Goal: Information Seeking & Learning: Learn about a topic

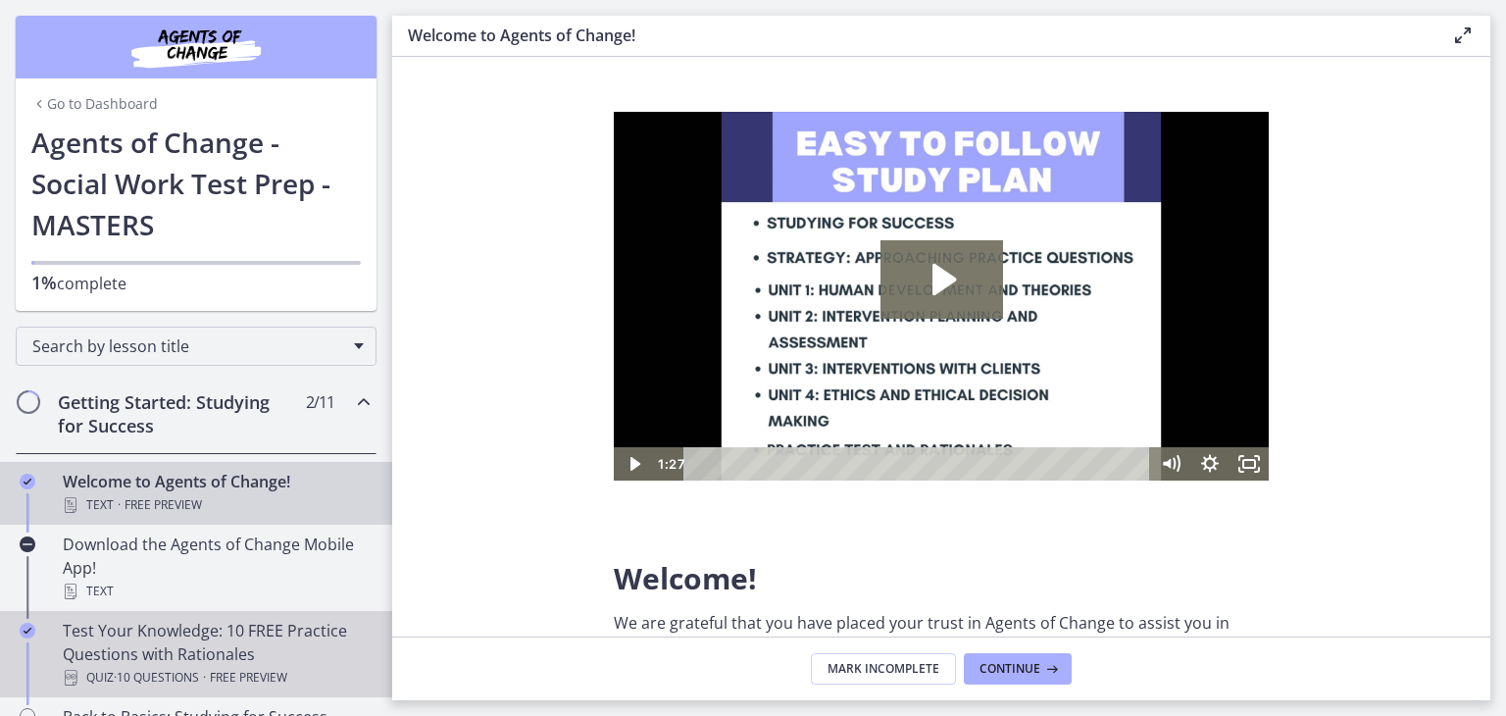
click at [263, 666] on span "Free preview" at bounding box center [248, 678] width 77 height 24
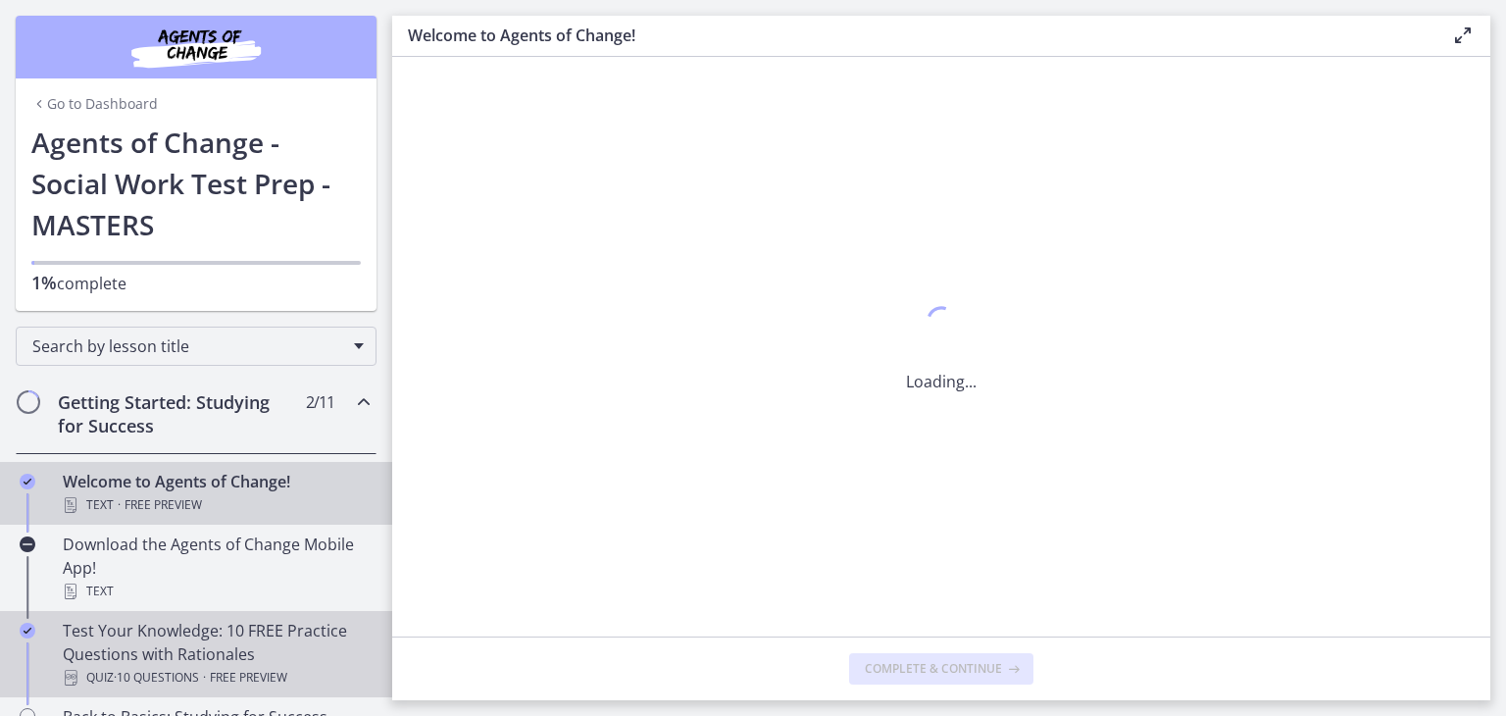
click at [263, 666] on span "Free preview" at bounding box center [248, 678] width 77 height 24
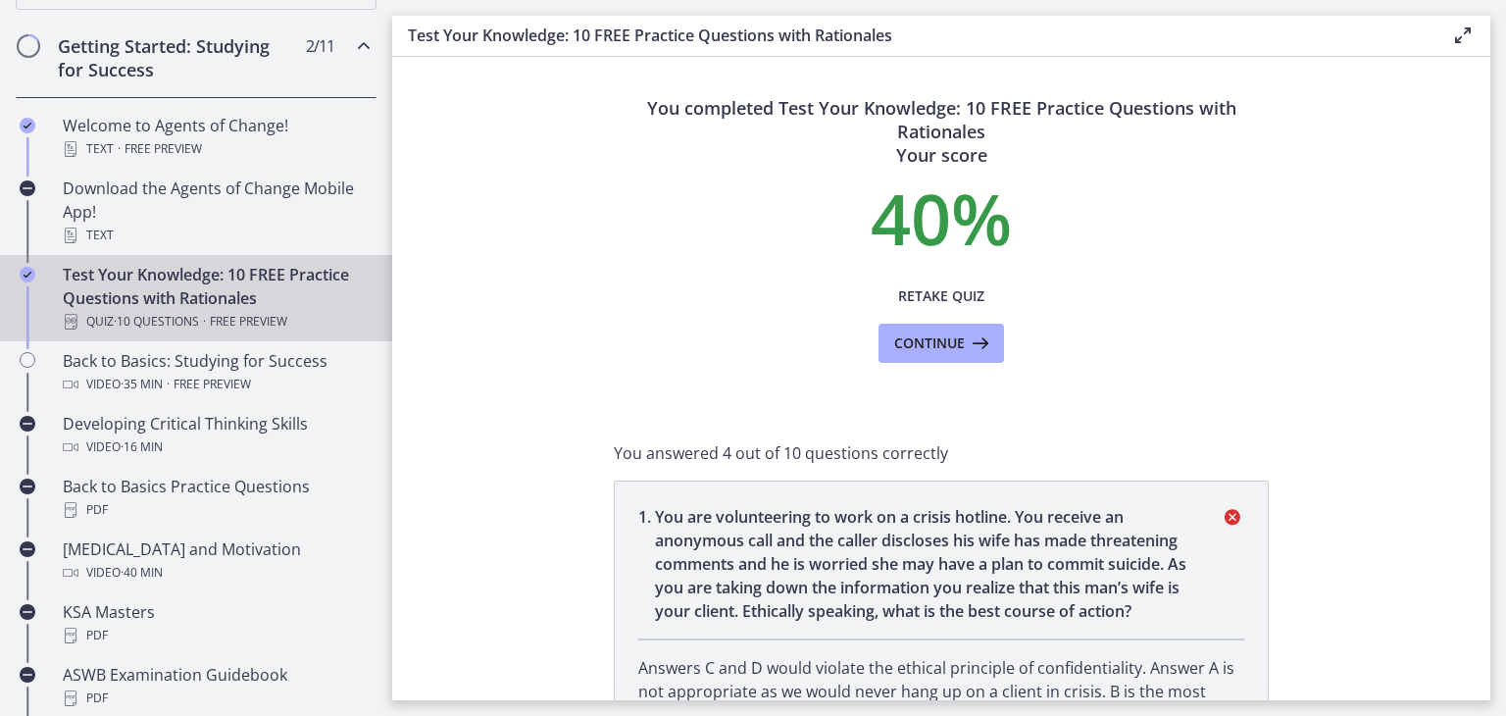
scroll to position [392, 0]
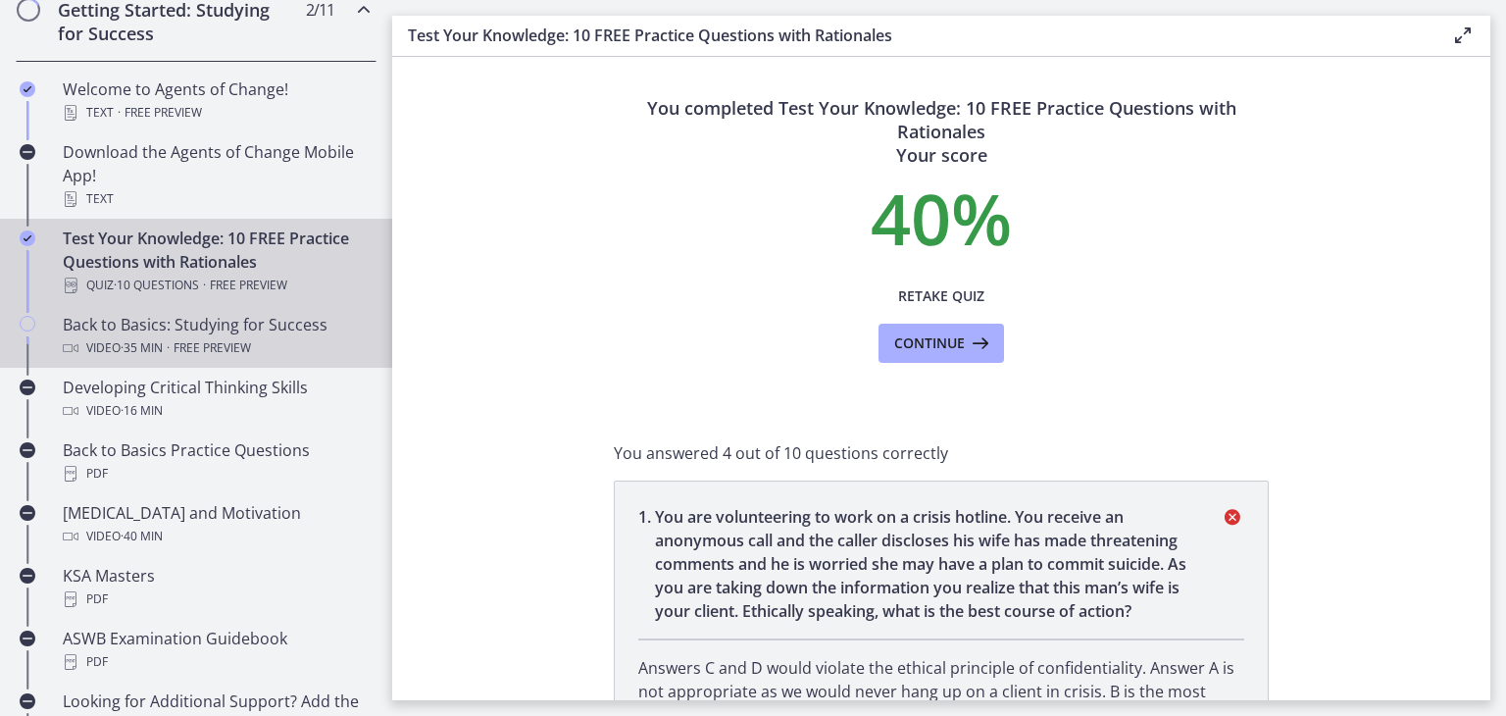
click at [213, 355] on span "Free preview" at bounding box center [212, 348] width 77 height 24
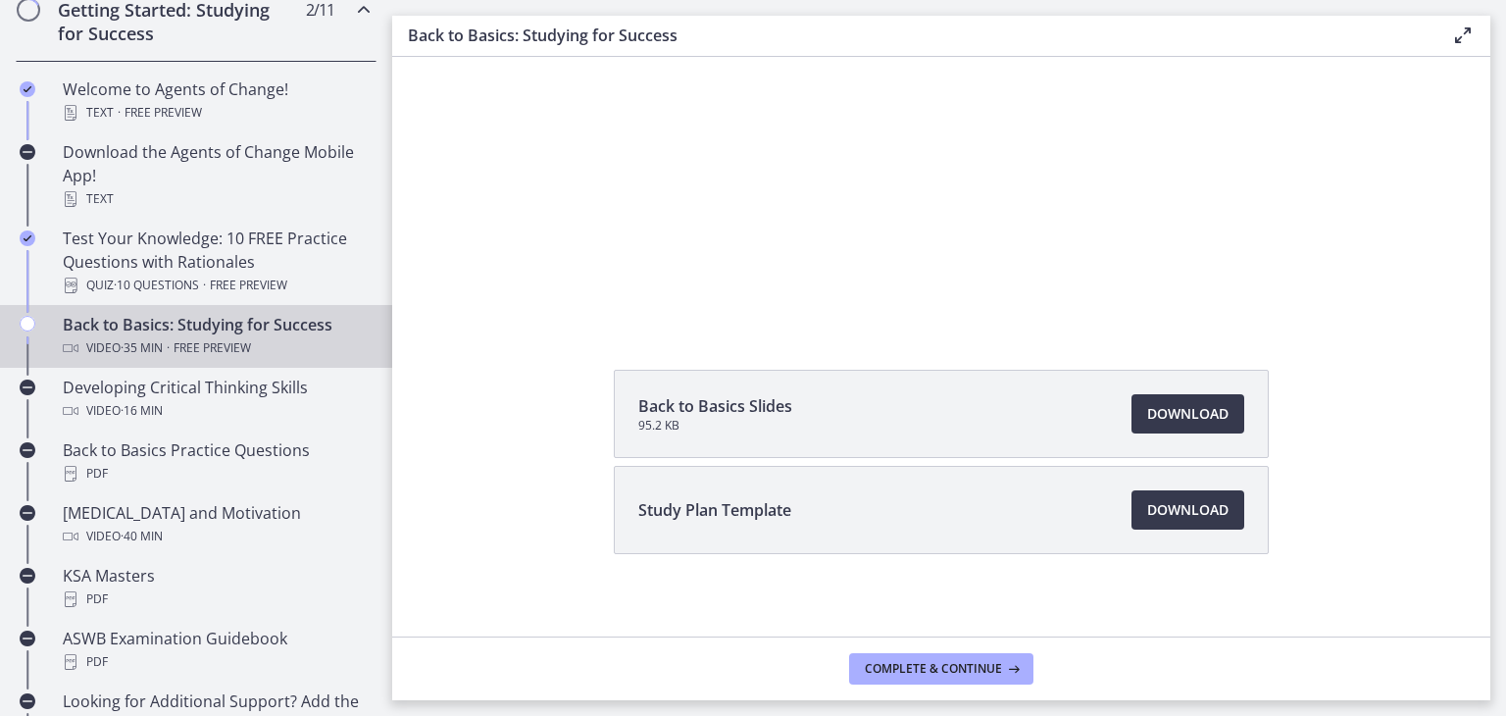
scroll to position [202, 0]
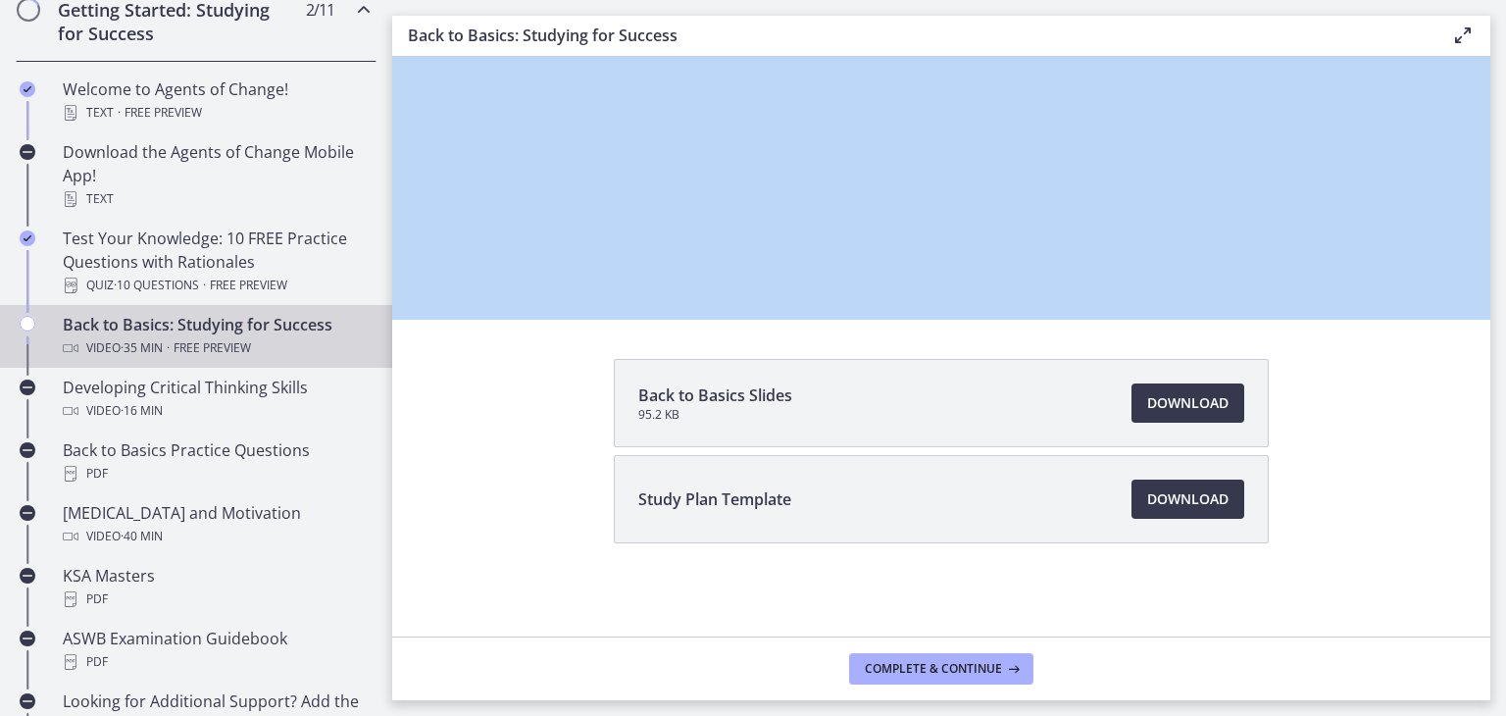
drag, startPoint x: 1490, startPoint y: 352, endPoint x: 1479, endPoint y: 240, distance: 112.3
click at [1479, 240] on main "Back to Basics: Studying for Success Enable fullscreen Back to Basics Slides 95…" at bounding box center [949, 358] width 1114 height 716
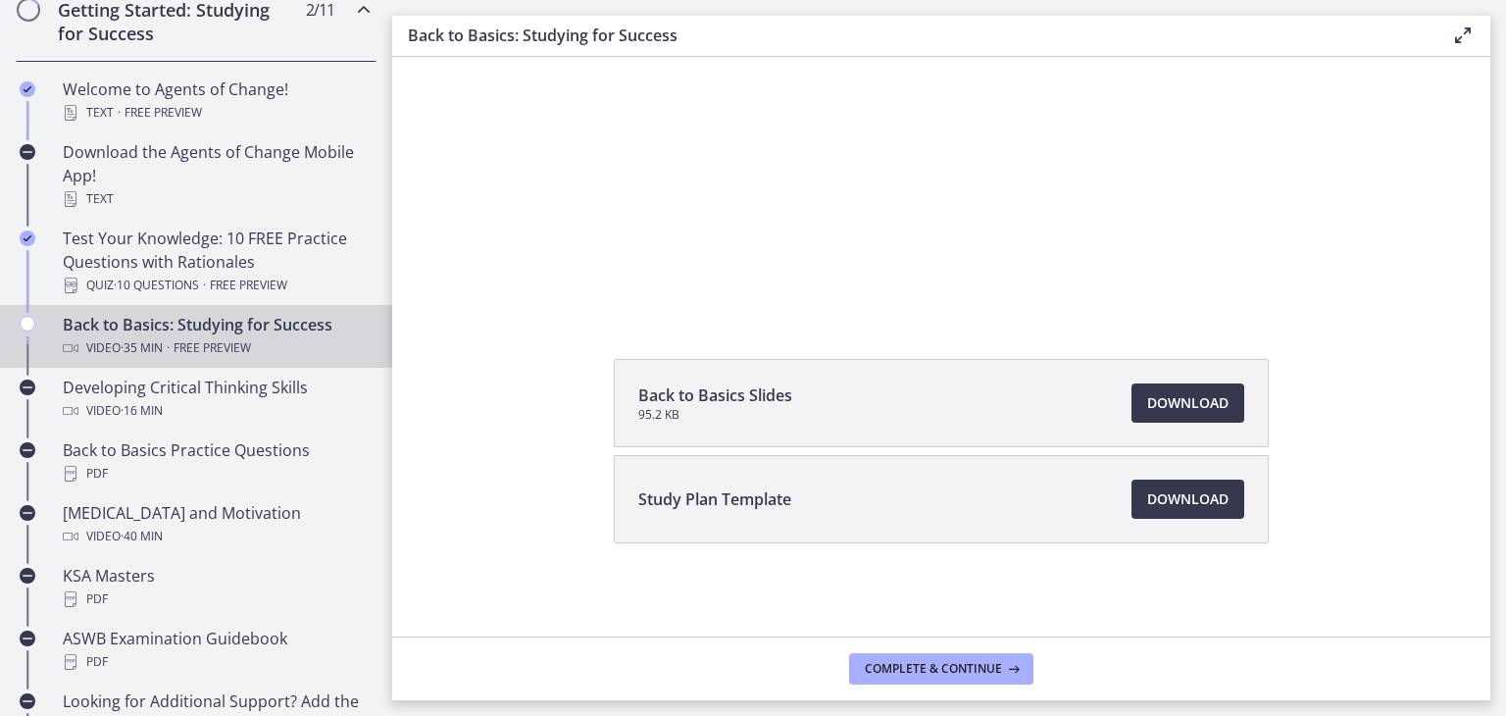
click at [1393, 440] on div "Back to Basics Slides 95.2 KB Download Opens in a new window Study Plan Templat…" at bounding box center [941, 498] width 1098 height 278
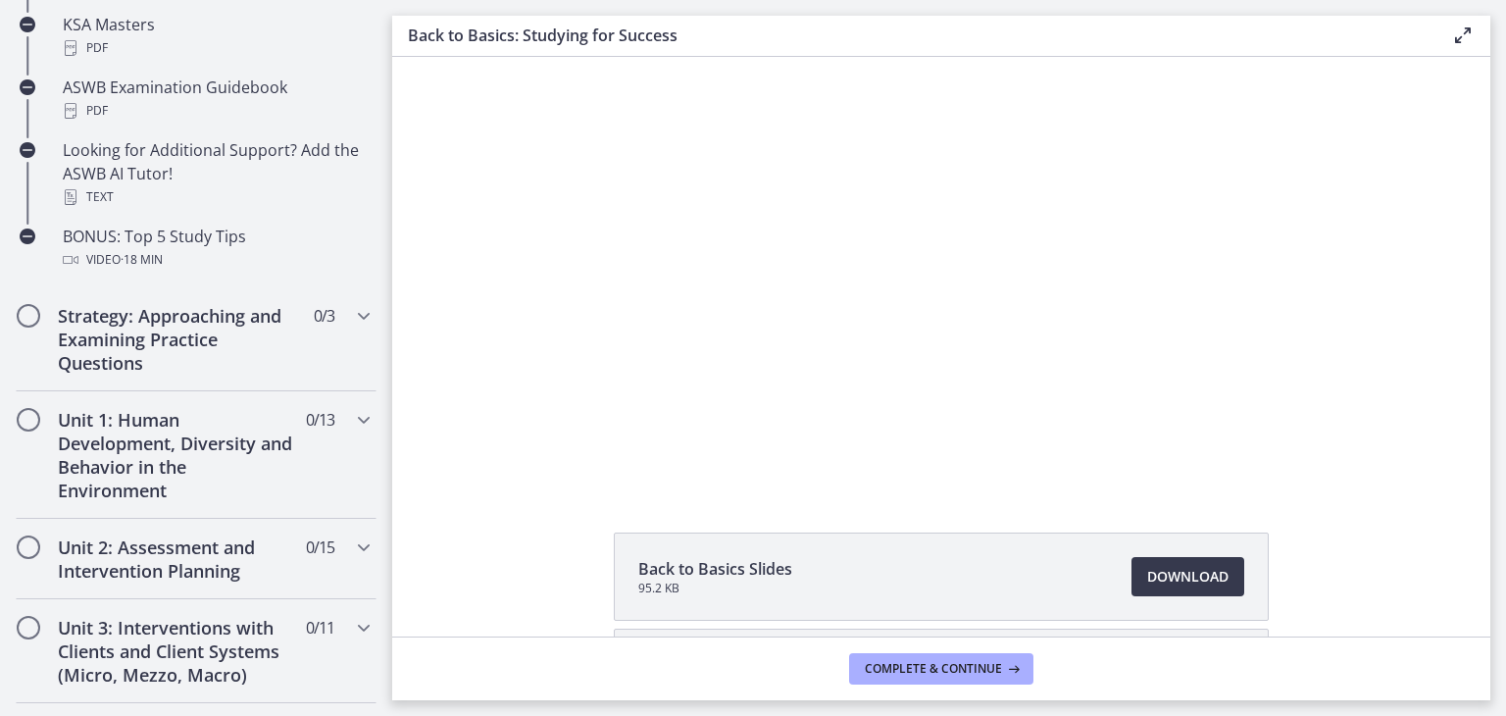
scroll to position [946, 0]
drag, startPoint x: 388, startPoint y: 316, endPoint x: 4, endPoint y: 438, distance: 403.4
click at [146, 421] on h2 "Unit 1: Human Development, Diversity and Behavior in the Environment" at bounding box center [177, 452] width 239 height 94
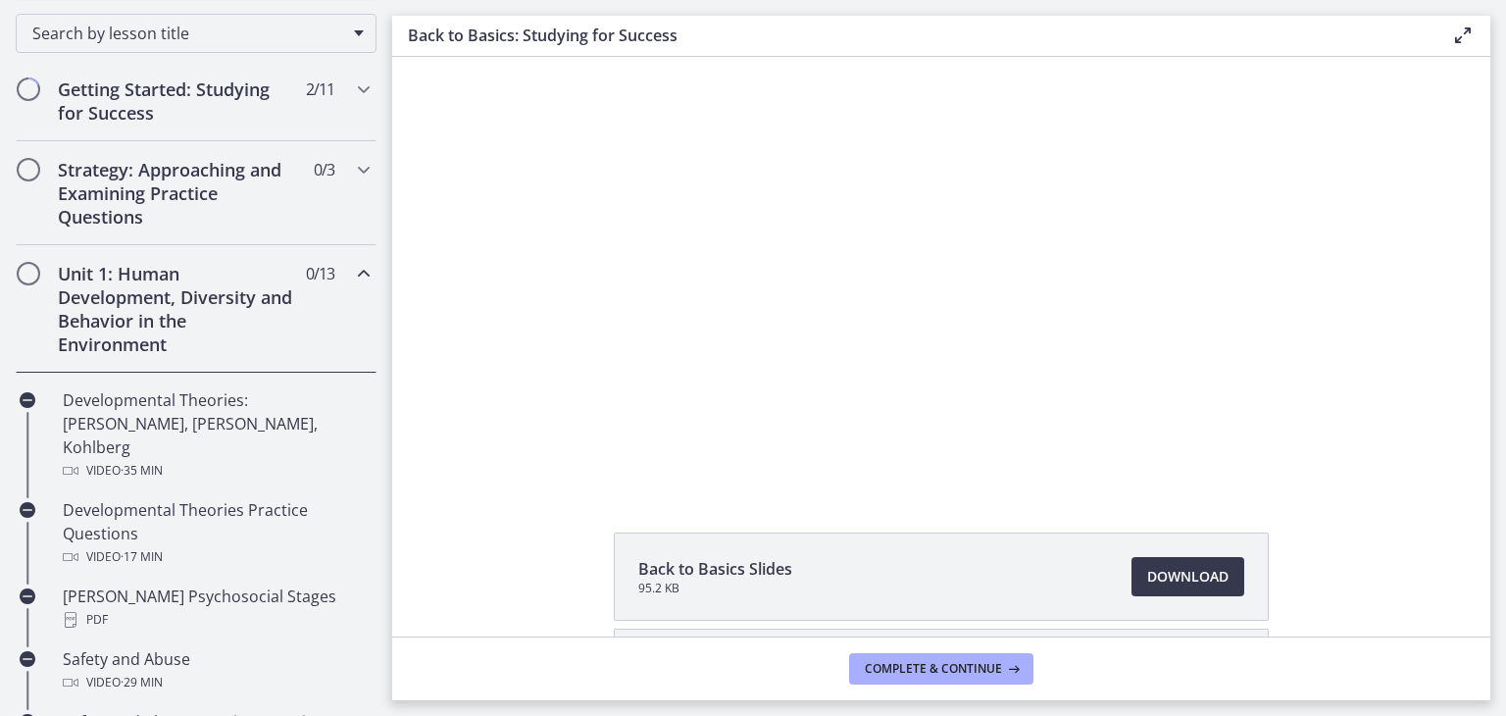
scroll to position [314, 0]
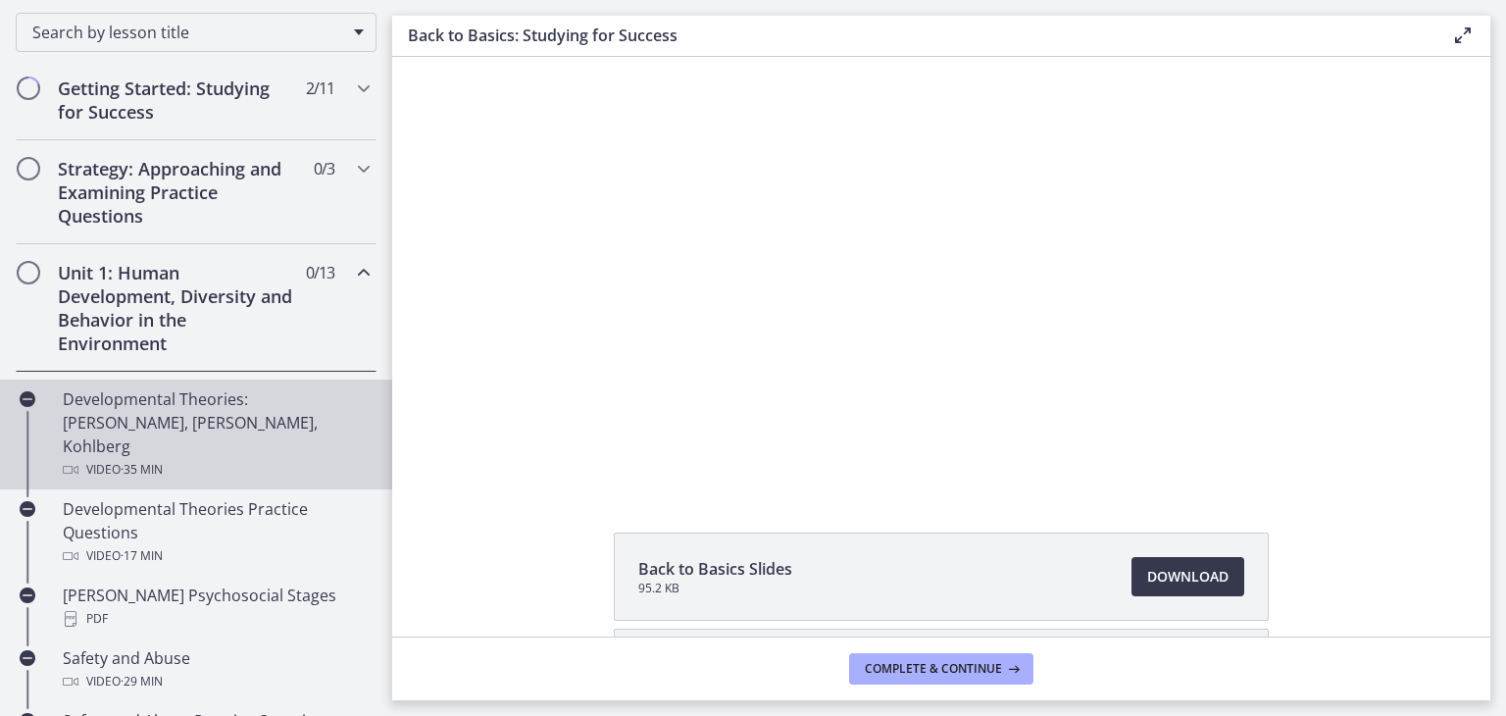
click at [158, 393] on div "Developmental Theories: [PERSON_NAME], [PERSON_NAME], Kohlberg Video · 35 min" at bounding box center [216, 434] width 306 height 94
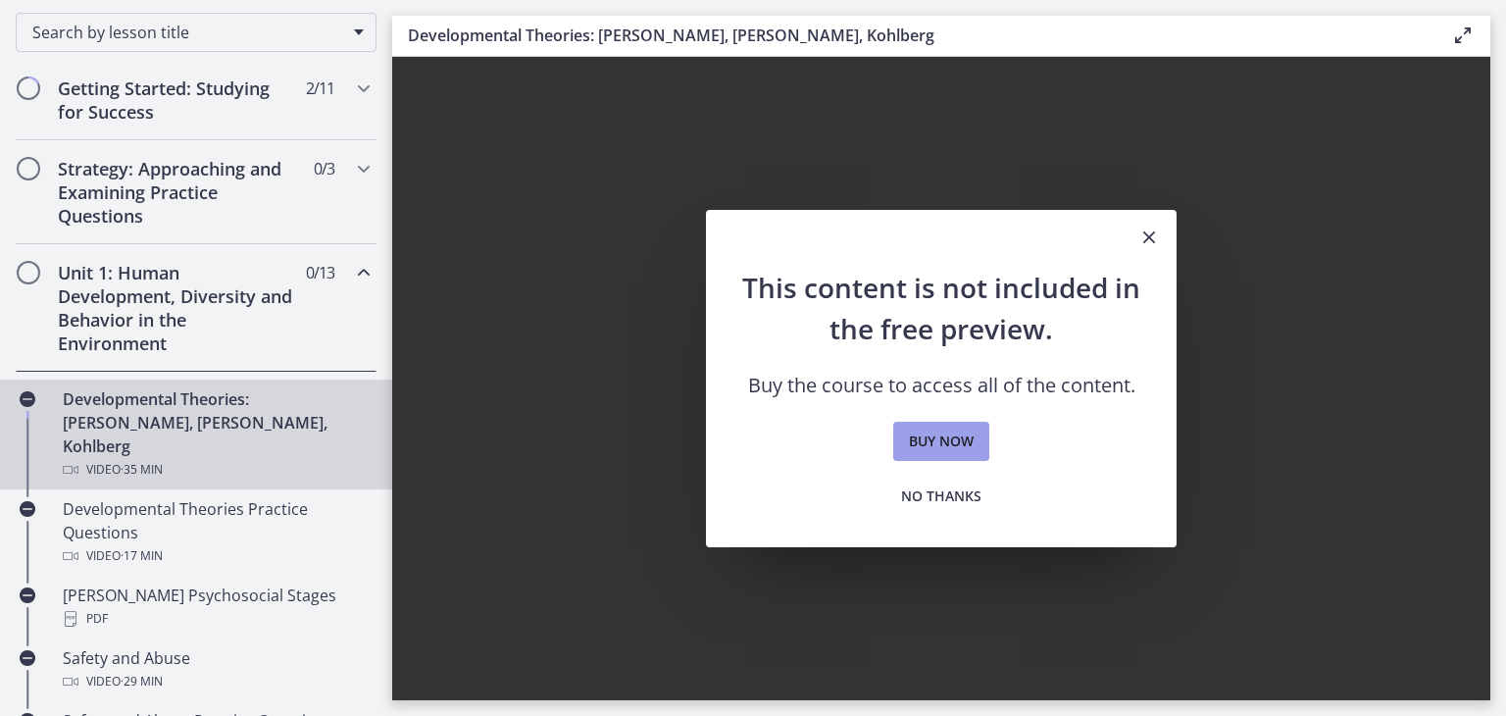
click at [920, 437] on span "Buy now" at bounding box center [941, 441] width 65 height 24
